Goal: Navigation & Orientation: Find specific page/section

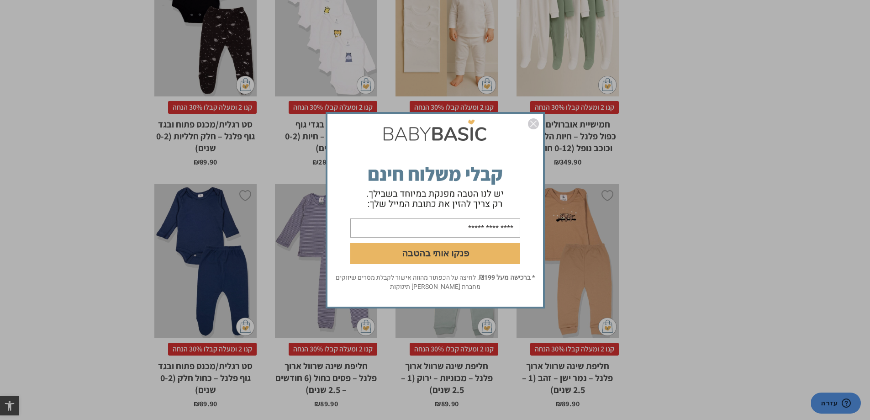
click at [536, 123] on img "סגור" at bounding box center [533, 123] width 11 height 11
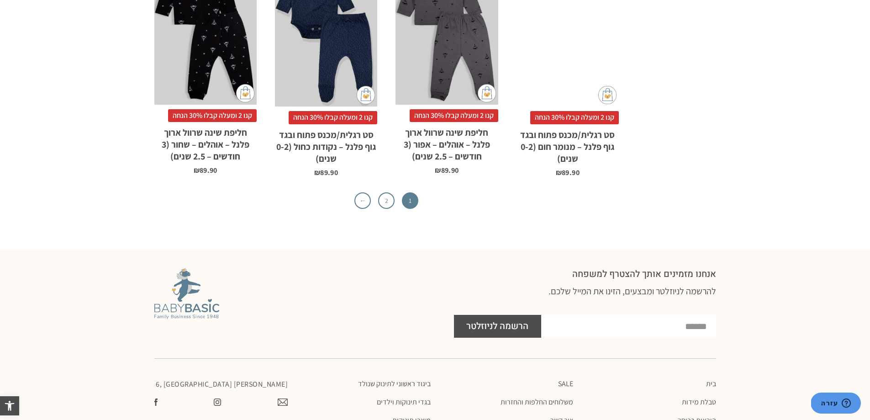
scroll to position [3011, 0]
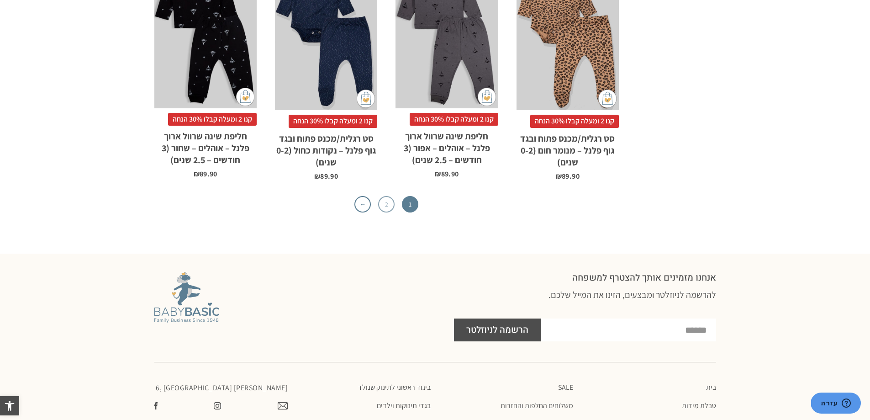
click at [388, 196] on link "2" at bounding box center [386, 204] width 16 height 16
click at [384, 196] on link "2" at bounding box center [386, 204] width 16 height 16
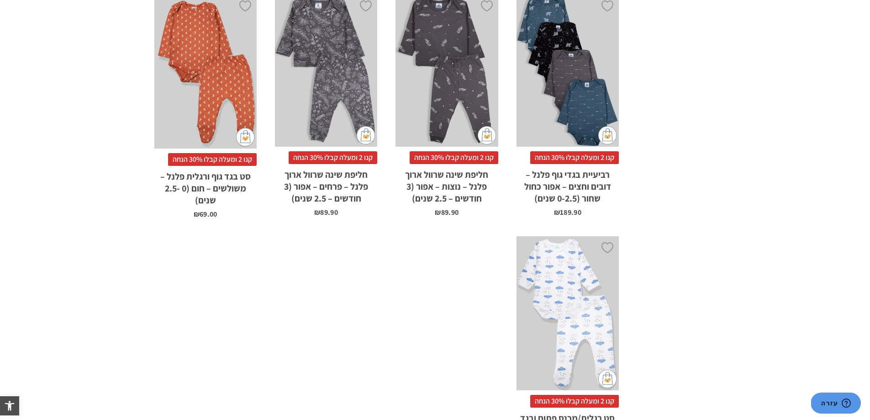
scroll to position [1324, 0]
